Goal: Navigation & Orientation: Find specific page/section

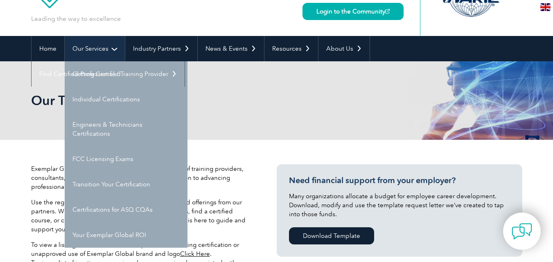
scroll to position [82, 0]
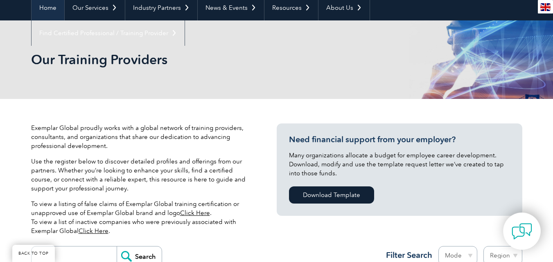
click at [44, 6] on link "Home" at bounding box center [47, 7] width 33 height 25
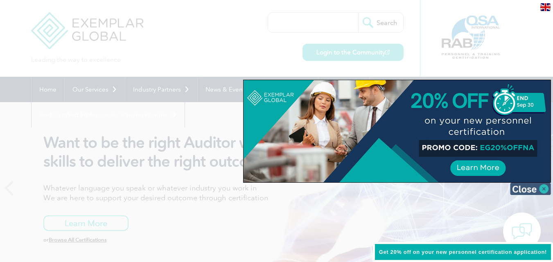
click at [542, 187] on img at bounding box center [530, 189] width 41 height 12
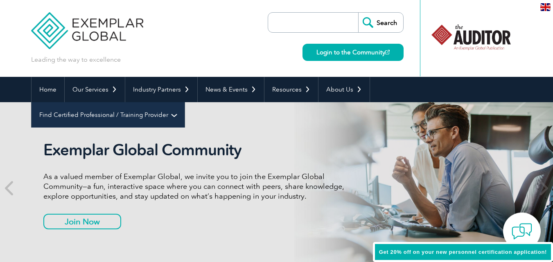
click at [184, 102] on link "Find Certified Professional / Training Provider" at bounding box center [107, 114] width 153 height 25
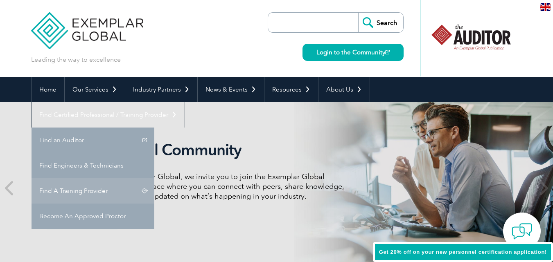
click at [154, 178] on link "Find A Training Provider" at bounding box center [92, 190] width 123 height 25
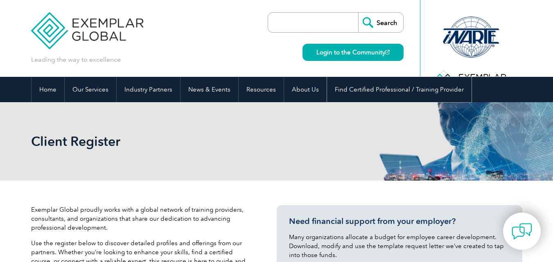
click at [429, 92] on link "Find Certified Professional / Training Provider" at bounding box center [399, 89] width 144 height 25
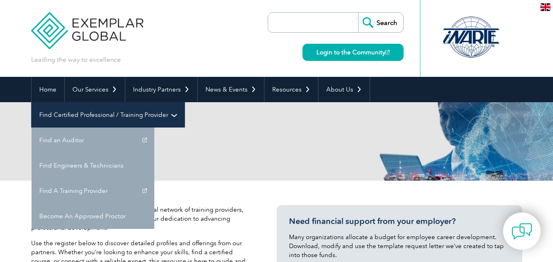
click at [184, 102] on link "Find Certified Professional / Training Provider" at bounding box center [107, 114] width 153 height 25
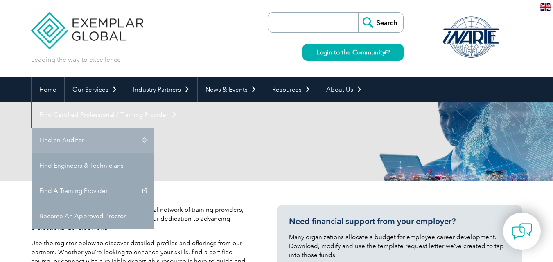
click at [154, 128] on link "Find an Auditor" at bounding box center [92, 140] width 123 height 25
